Goal: Navigation & Orientation: Find specific page/section

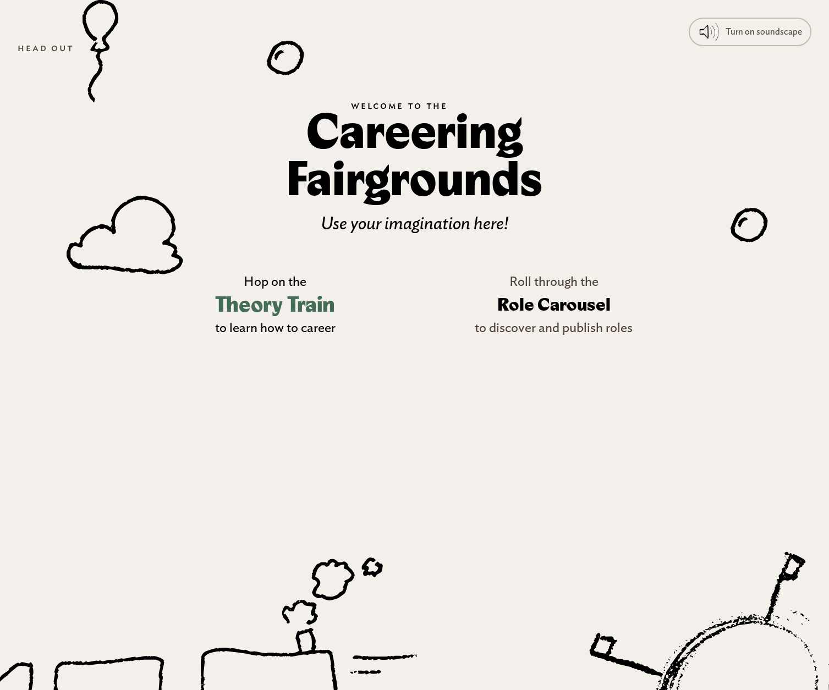
click at [278, 288] on p "Hop on the" at bounding box center [275, 282] width 63 height 20
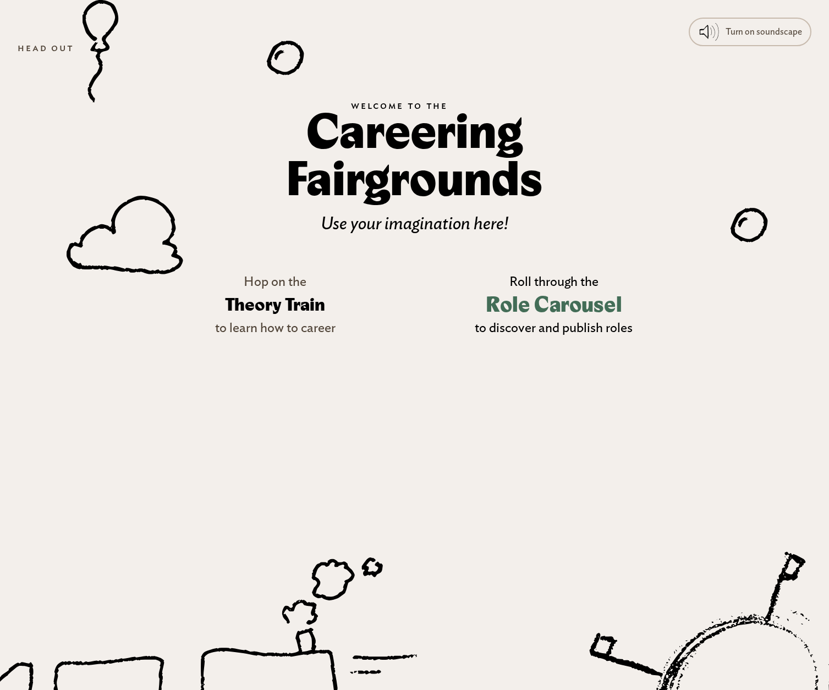
click at [535, 308] on h3 "Role Carousel" at bounding box center [554, 305] width 136 height 32
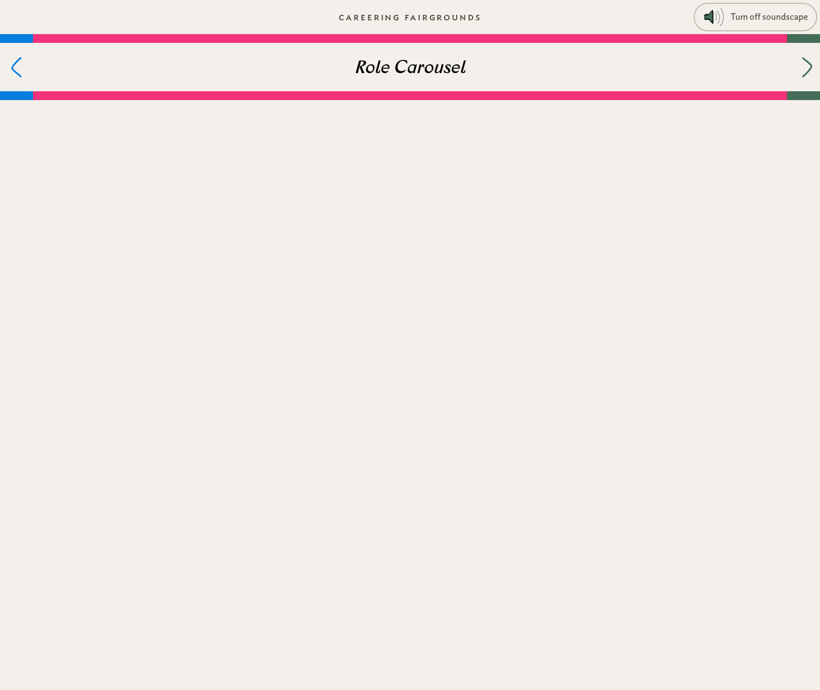
click at [801, 74] on div at bounding box center [803, 67] width 33 height 48
